Goal: Find specific page/section: Find specific page/section

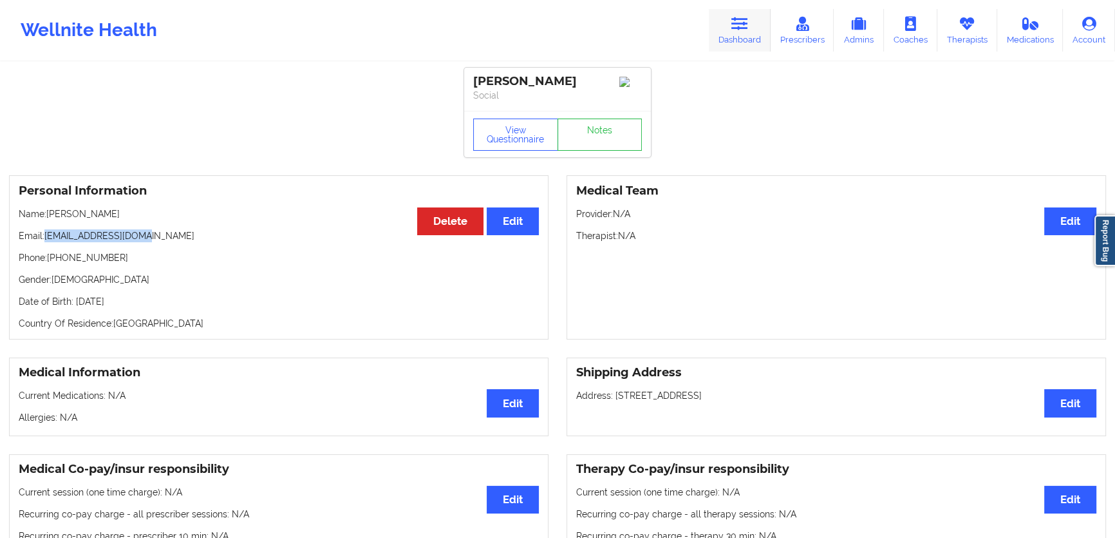
click at [752, 26] on link "Dashboard" at bounding box center [740, 30] width 62 height 43
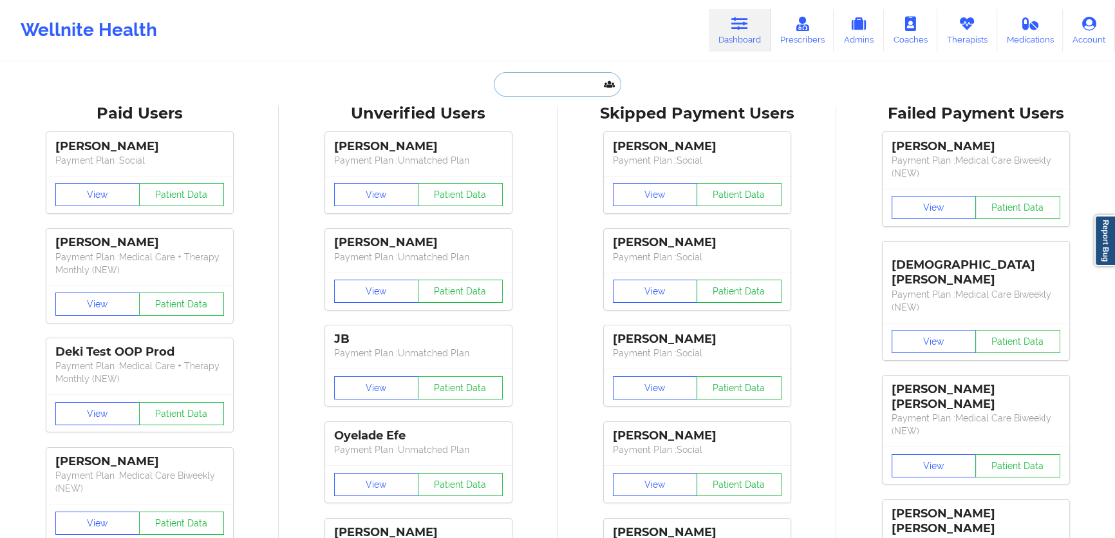
click at [541, 82] on input "text" at bounding box center [558, 84] width 128 height 24
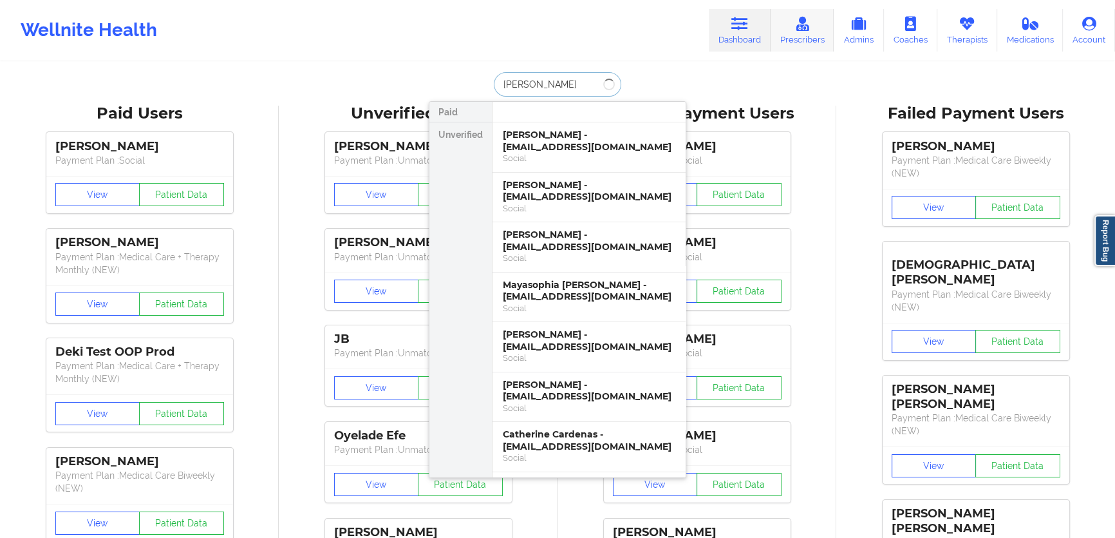
type input "[PERSON_NAME]"
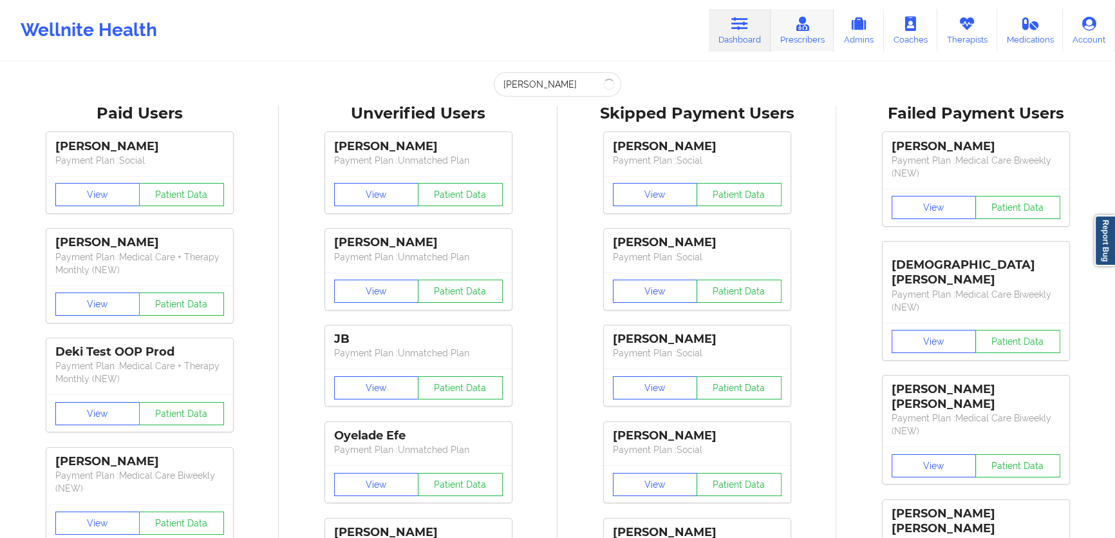
click at [784, 30] on link "Prescribers" at bounding box center [803, 30] width 64 height 43
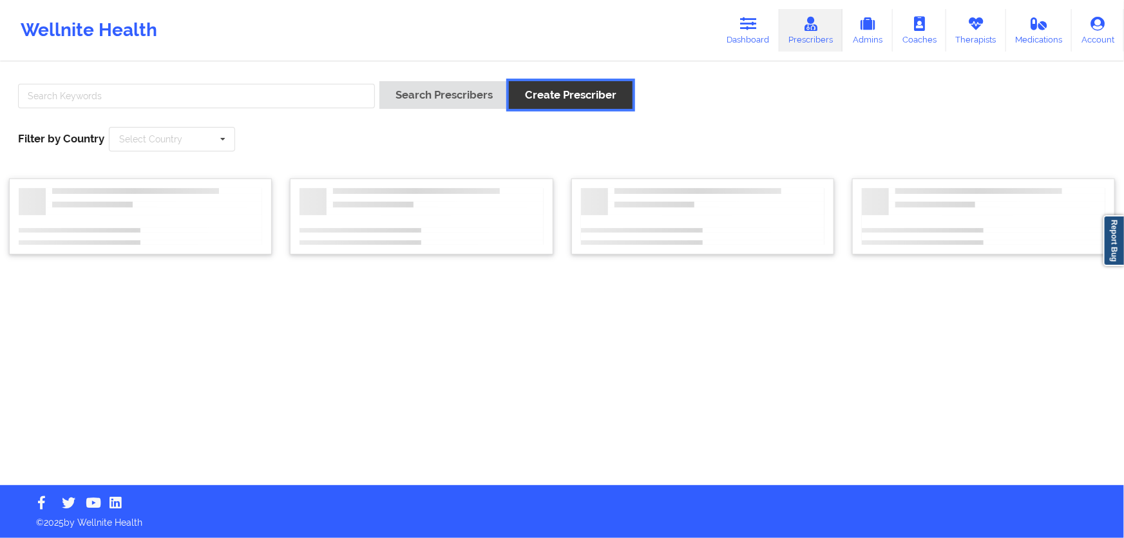
click at [542, 95] on button "Create Prescriber" at bounding box center [571, 95] width 124 height 28
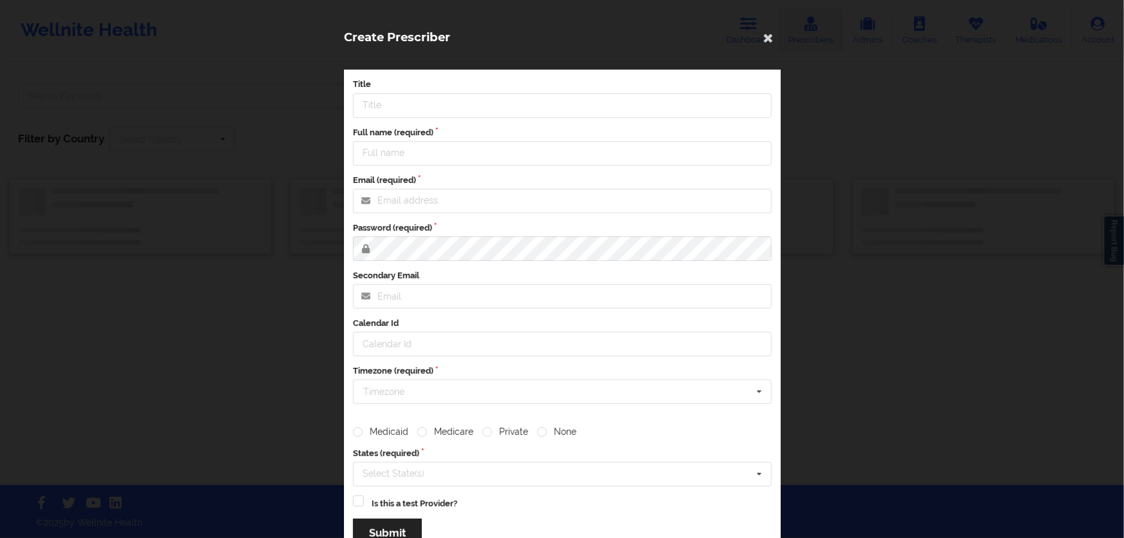
drag, startPoint x: 542, startPoint y: 95, endPoint x: 435, endPoint y: 90, distance: 106.4
click at [535, 93] on div "Create Prescriber Title Full name (required) Email (required) Password (require…" at bounding box center [562, 269] width 1124 height 538
click at [281, 93] on div "Create Prescriber Title Full name (required) Email (required) Password (require…" at bounding box center [562, 269] width 1124 height 538
type input "[PERSON_NAME][EMAIL_ADDRESS][PERSON_NAME][DOMAIN_NAME]"
click at [265, 100] on div "Create Prescriber Title Full name (required) Email (required) [PERSON_NAME][EMA…" at bounding box center [562, 269] width 1124 height 538
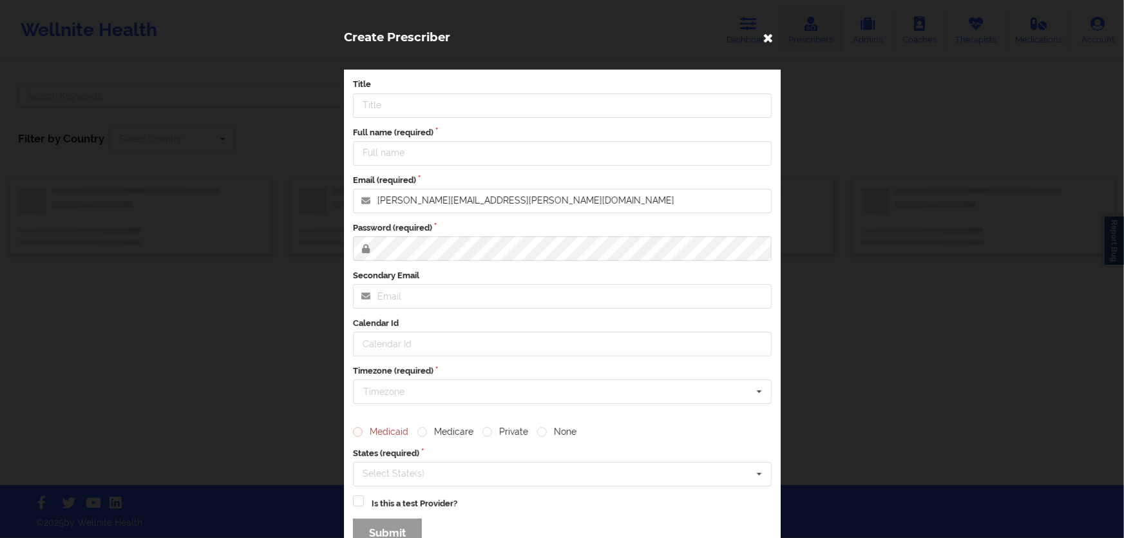
click at [761, 35] on icon at bounding box center [768, 37] width 21 height 21
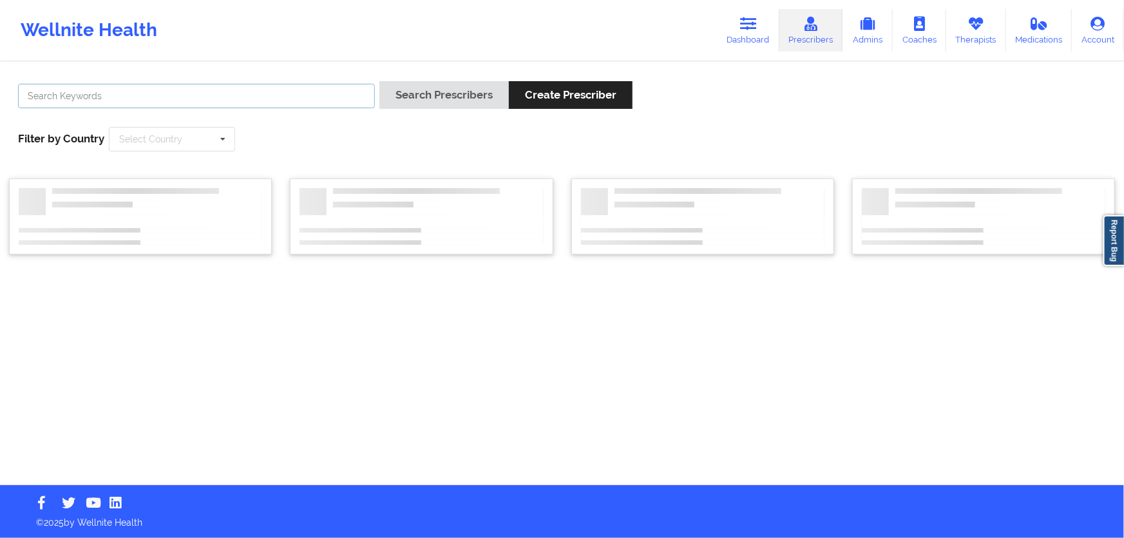
click at [268, 102] on input "text" at bounding box center [196, 96] width 357 height 24
type input "[PERSON_NAME]"
click at [379, 81] on button "Search Prescribers" at bounding box center [443, 95] width 129 height 28
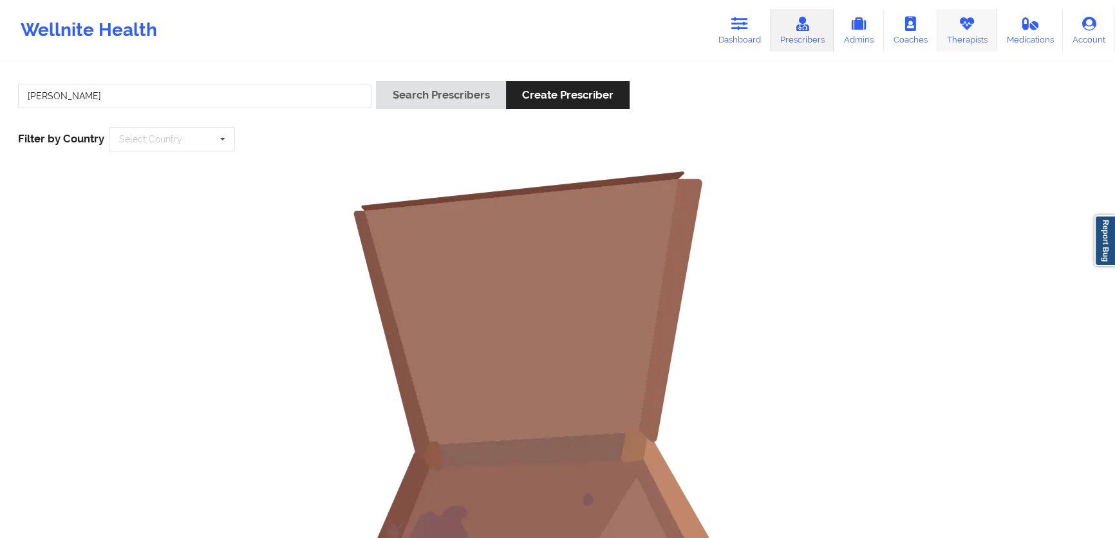
click at [969, 32] on link "Therapists" at bounding box center [968, 30] width 60 height 43
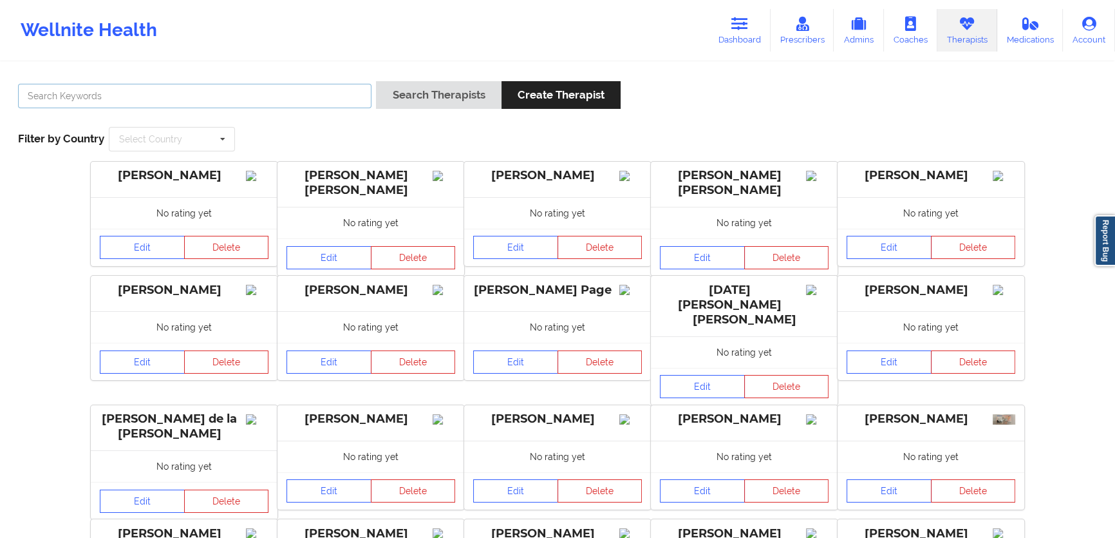
click at [308, 107] on input "text" at bounding box center [195, 96] width 354 height 24
click at [376, 81] on button "Search Therapists" at bounding box center [438, 95] width 125 height 28
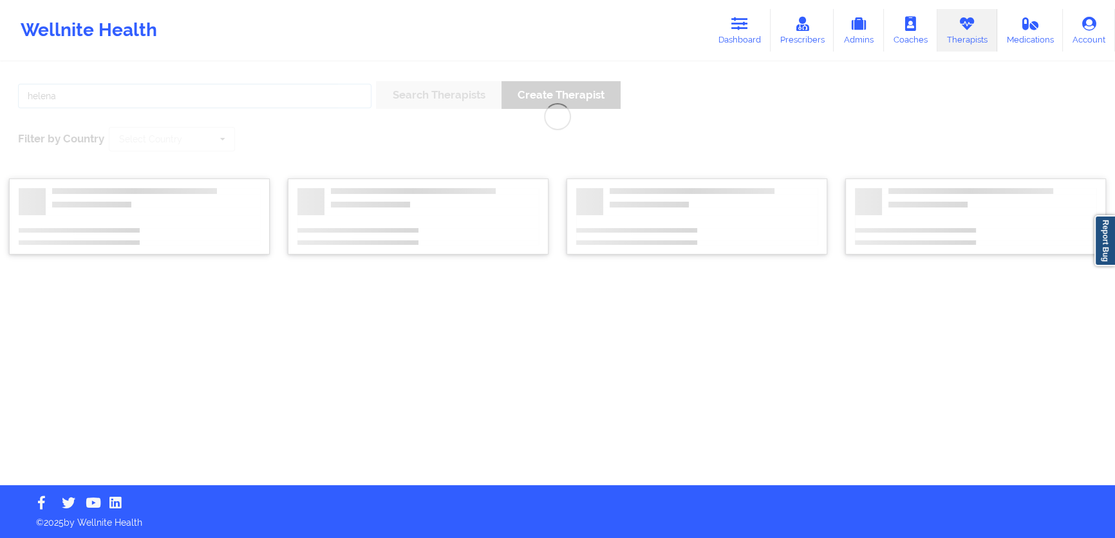
click at [215, 99] on input "helena" at bounding box center [195, 96] width 354 height 24
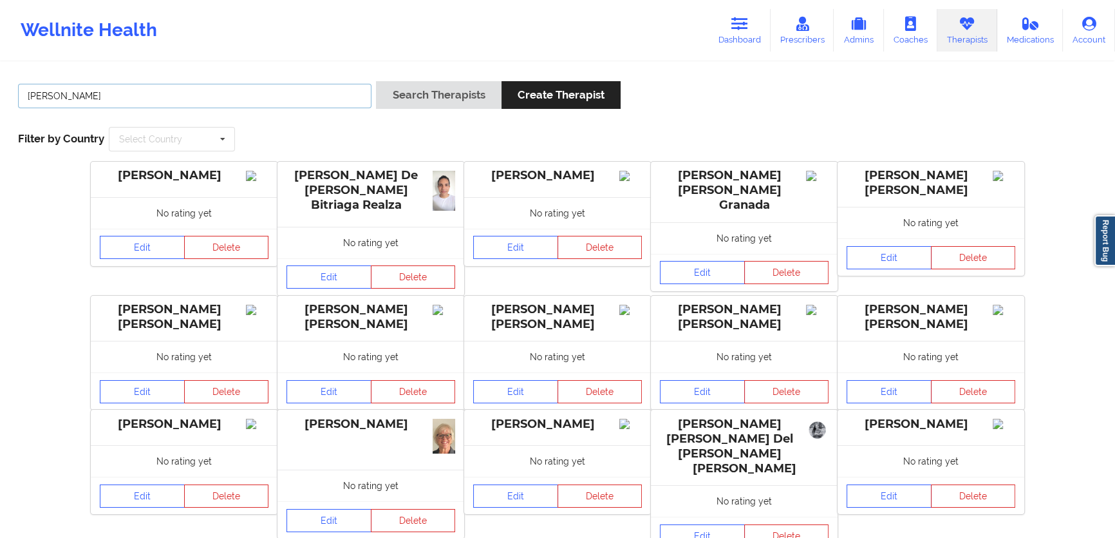
click at [376, 81] on button "Search Therapists" at bounding box center [438, 95] width 125 height 28
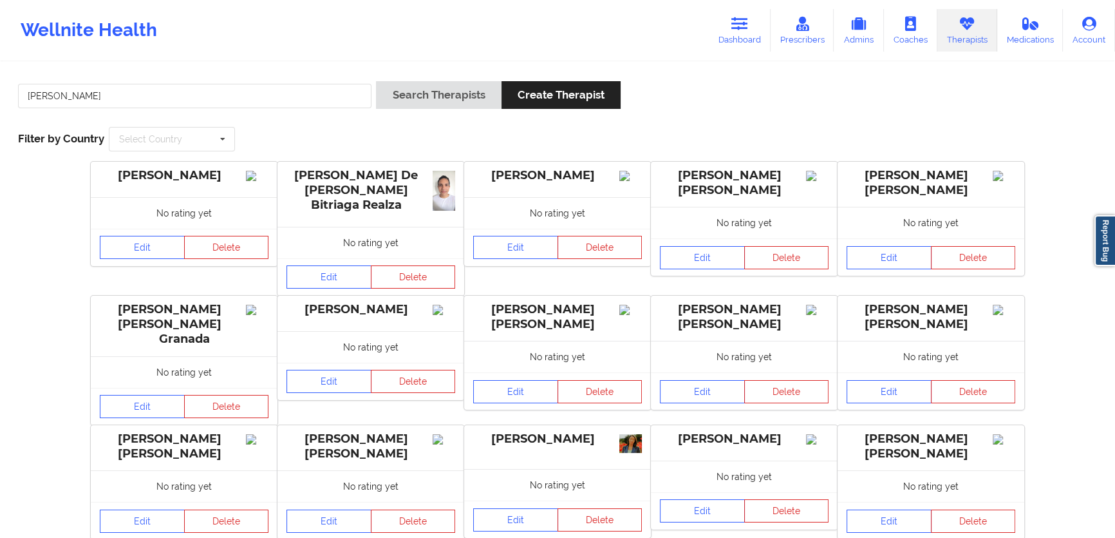
click at [228, 73] on div "[PERSON_NAME] Search Therapists Create Therapist Filter by Country Select Count…" at bounding box center [557, 116] width 1097 height 88
click at [228, 90] on input "[PERSON_NAME]" at bounding box center [195, 96] width 354 height 24
click at [376, 81] on button "Search Therapists" at bounding box center [438, 95] width 125 height 28
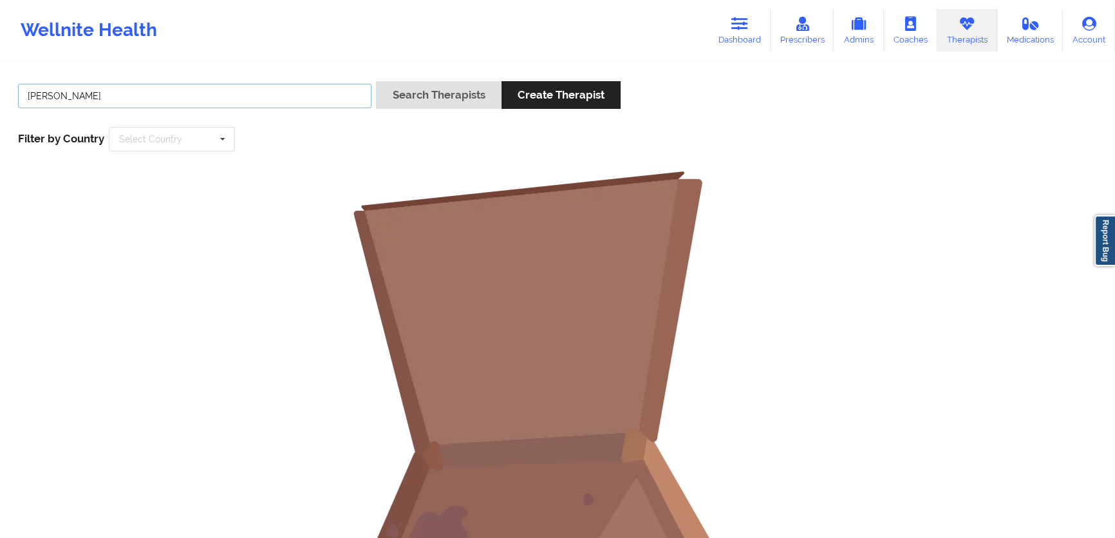
drag, startPoint x: 85, startPoint y: 97, endPoint x: 32, endPoint y: 97, distance: 52.8
click at [32, 97] on input "[PERSON_NAME]" at bounding box center [195, 96] width 354 height 24
click at [202, 98] on input "[PERSON_NAME]" at bounding box center [195, 96] width 354 height 24
type input "[PERSON_NAME]"
click at [376, 81] on button "Search Therapists" at bounding box center [438, 95] width 125 height 28
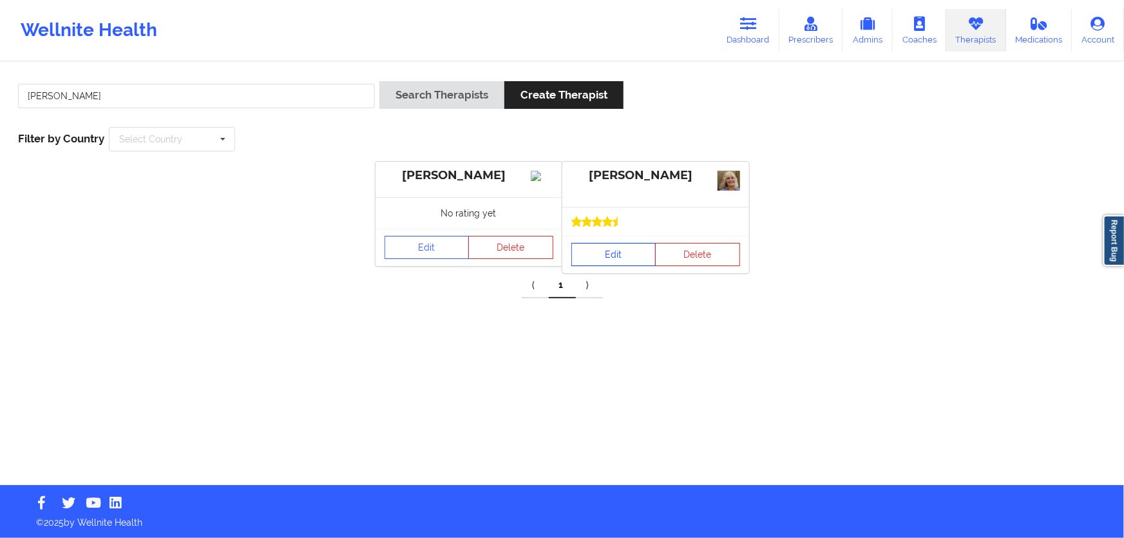
click at [586, 245] on link "Edit" at bounding box center [613, 254] width 85 height 23
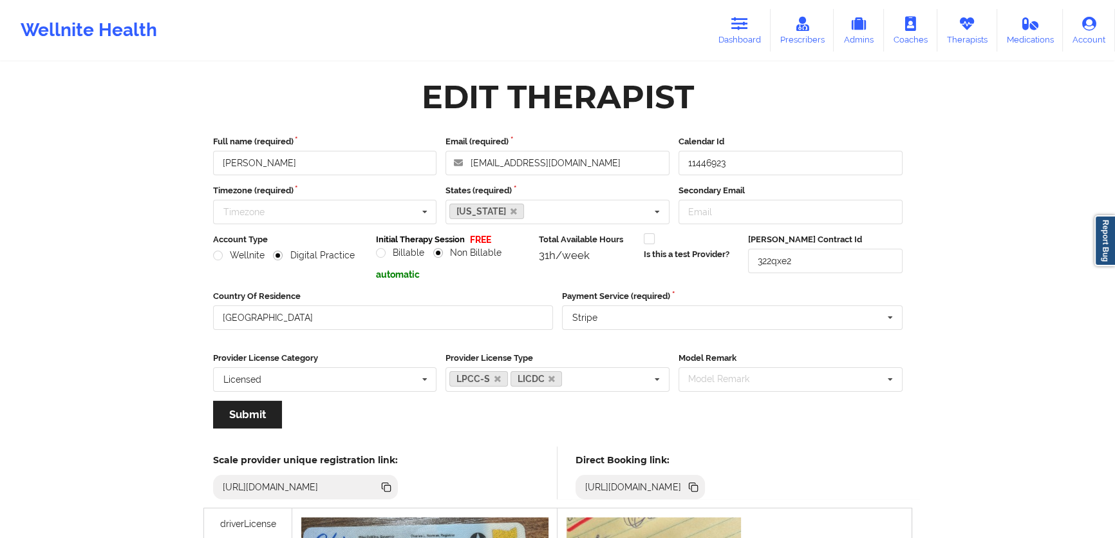
click at [698, 488] on icon at bounding box center [695, 488] width 6 height 6
click at [956, 32] on link "Therapists" at bounding box center [968, 30] width 60 height 43
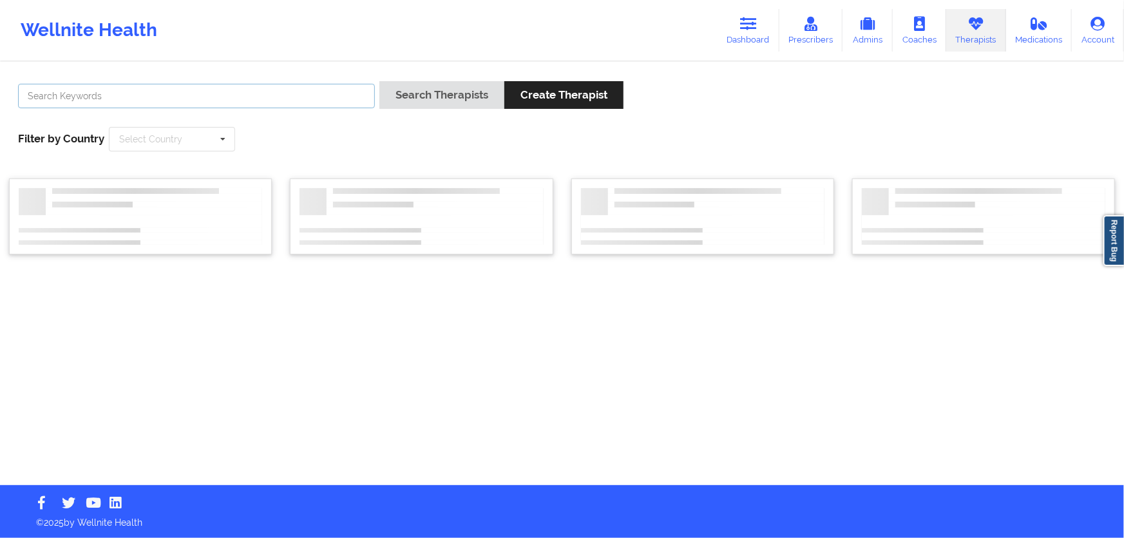
click at [263, 92] on input "text" at bounding box center [196, 96] width 357 height 24
click at [379, 81] on button "Search Therapists" at bounding box center [441, 95] width 125 height 28
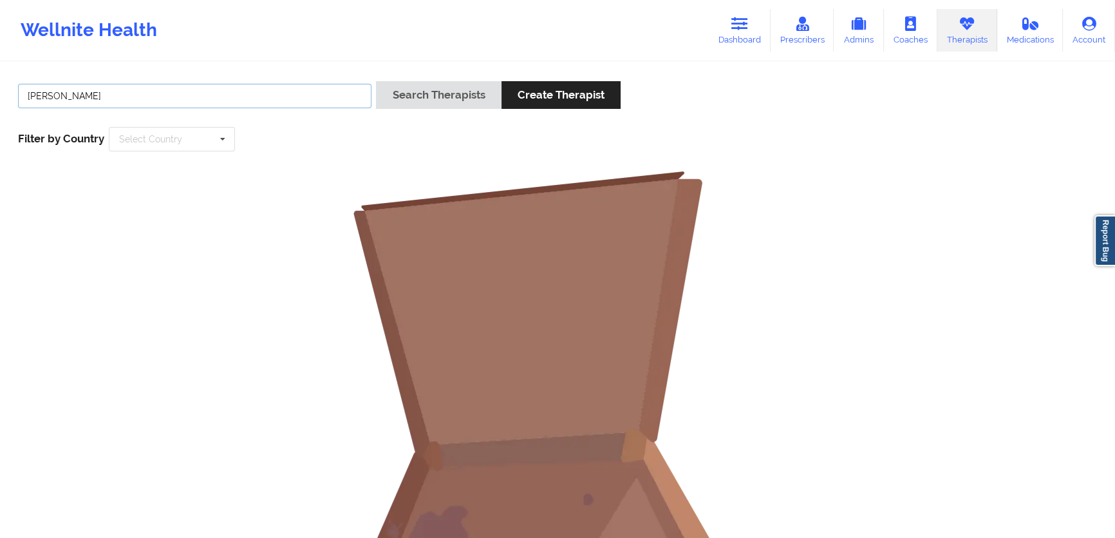
drag, startPoint x: 192, startPoint y: 98, endPoint x: 64, endPoint y: 93, distance: 128.2
click at [64, 93] on input "[PERSON_NAME]" at bounding box center [195, 96] width 354 height 24
type input "[PERSON_NAME]"
click at [376, 81] on button "Search Therapists" at bounding box center [438, 95] width 125 height 28
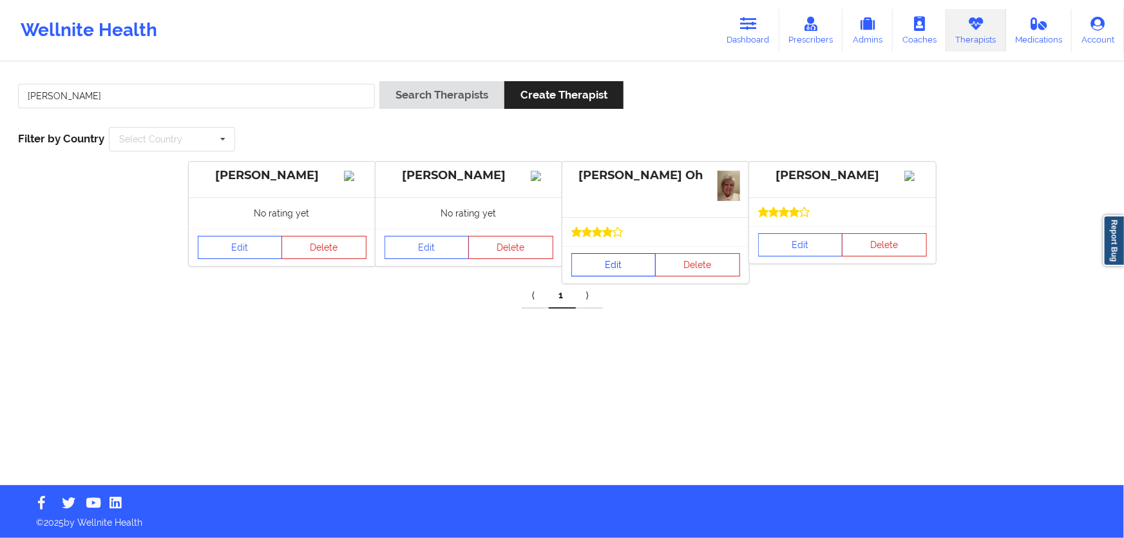
click at [620, 267] on link "Edit" at bounding box center [613, 264] width 85 height 23
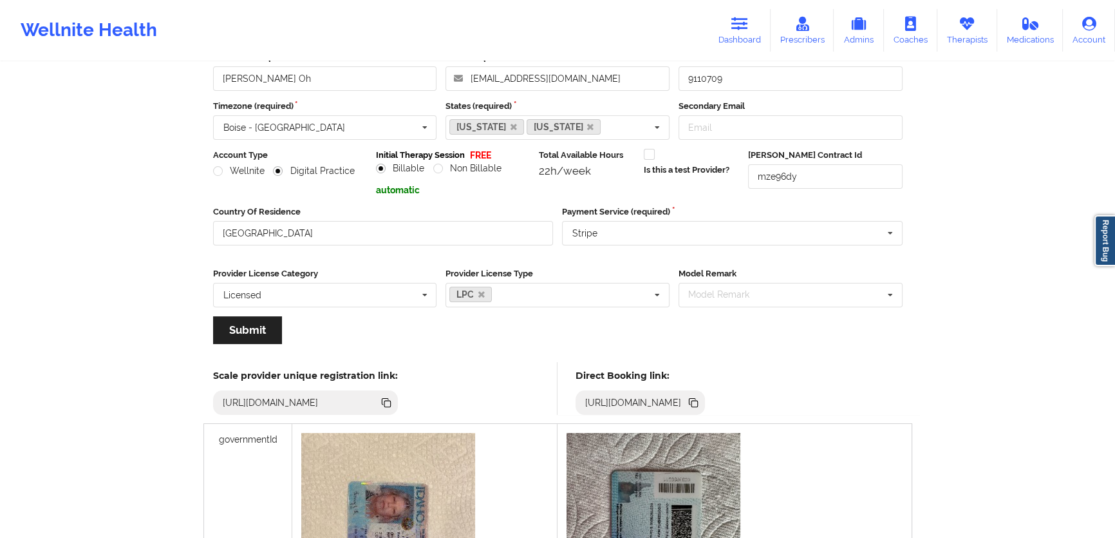
scroll to position [117, 0]
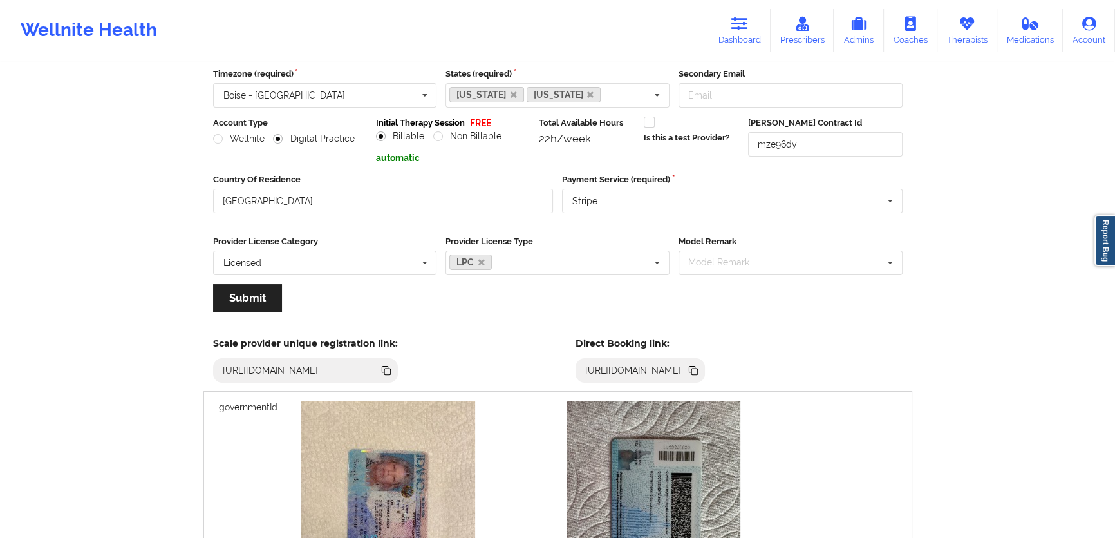
click at [696, 366] on icon at bounding box center [692, 369] width 6 height 6
click at [963, 32] on link "Therapists" at bounding box center [968, 30] width 60 height 43
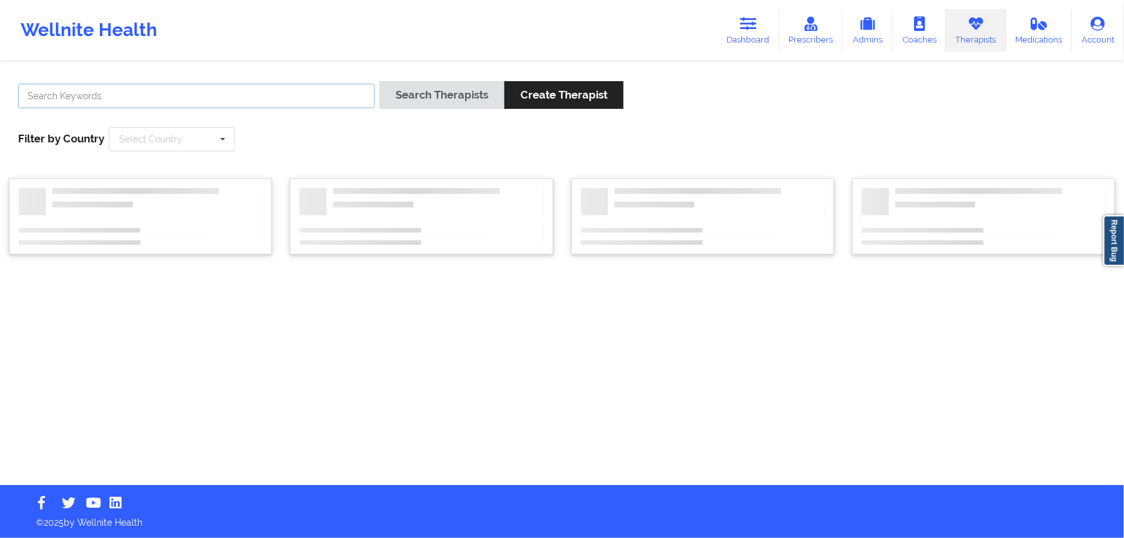
click at [321, 95] on input "text" at bounding box center [196, 96] width 357 height 24
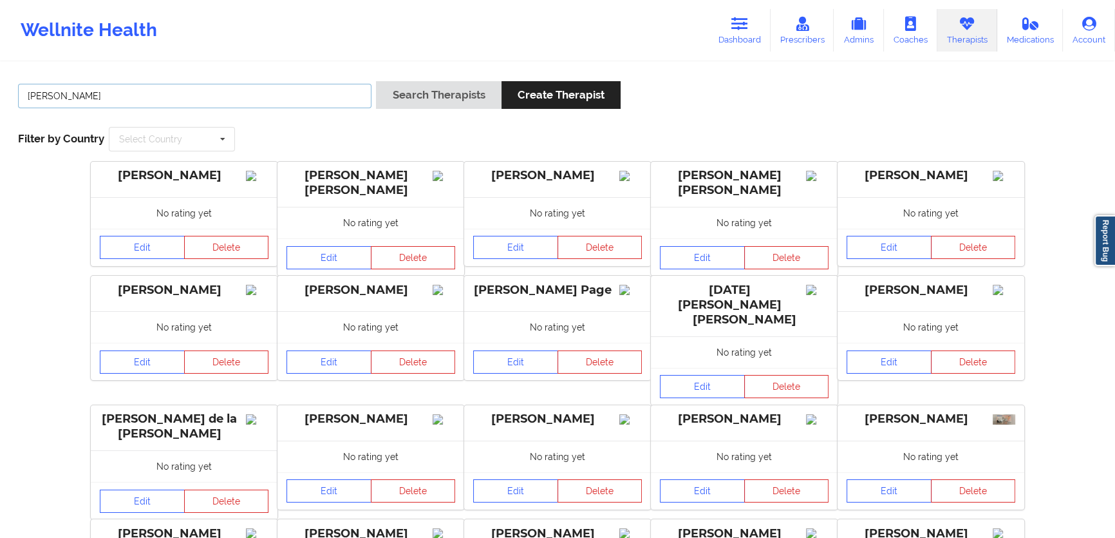
type input "[PERSON_NAME]"
click at [376, 81] on button "Search Therapists" at bounding box center [438, 95] width 125 height 28
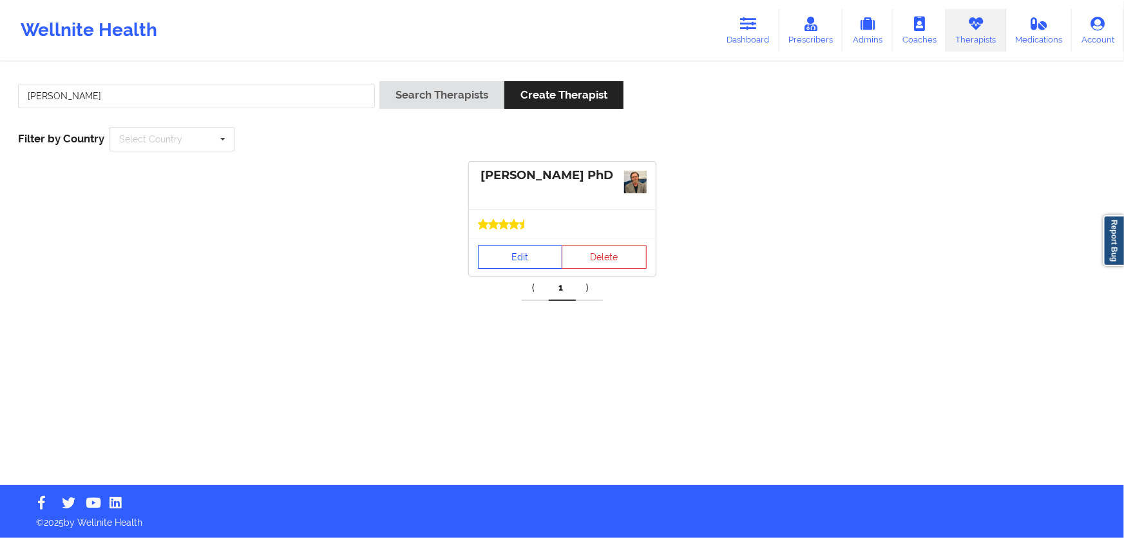
click at [536, 259] on link "Edit" at bounding box center [520, 256] width 85 height 23
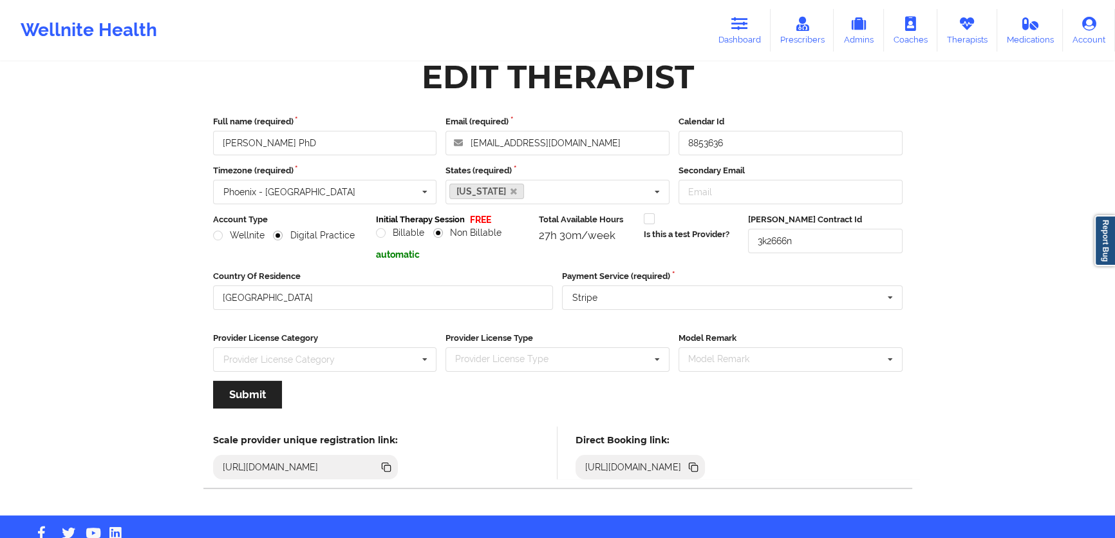
scroll to position [49, 0]
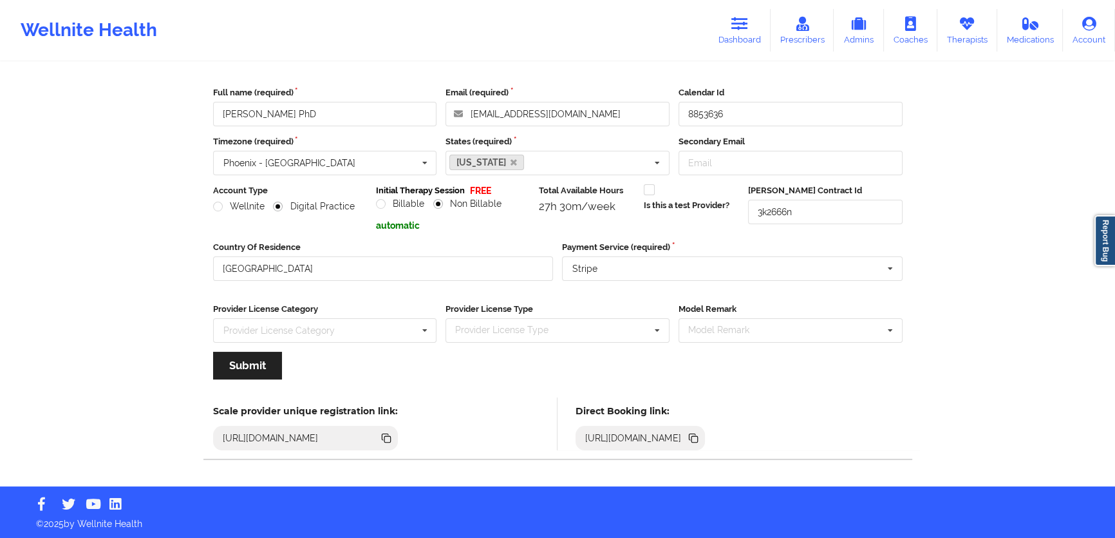
click at [701, 437] on icon at bounding box center [694, 438] width 14 height 14
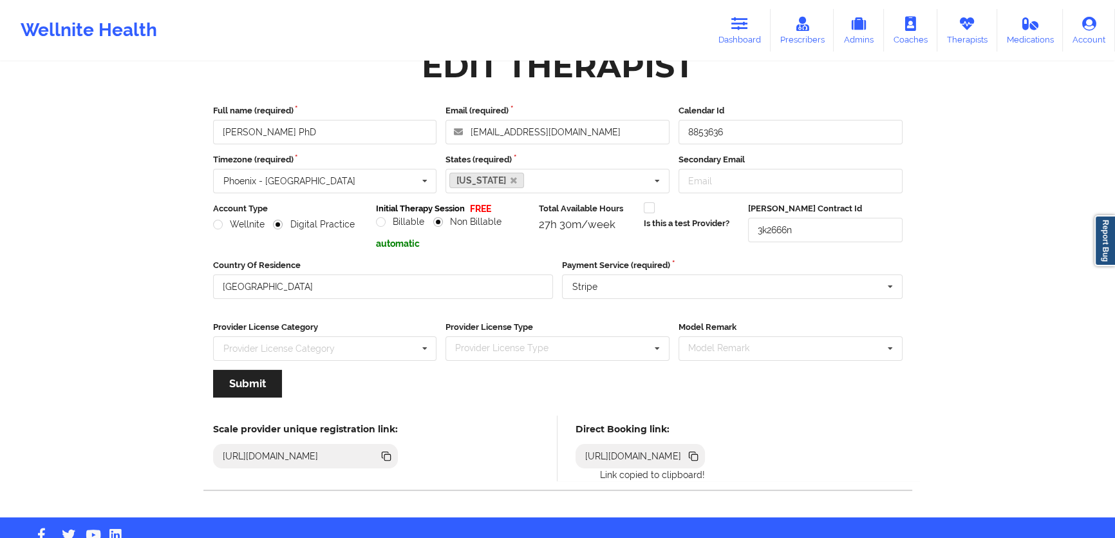
scroll to position [0, 0]
